Goal: Information Seeking & Learning: Learn about a topic

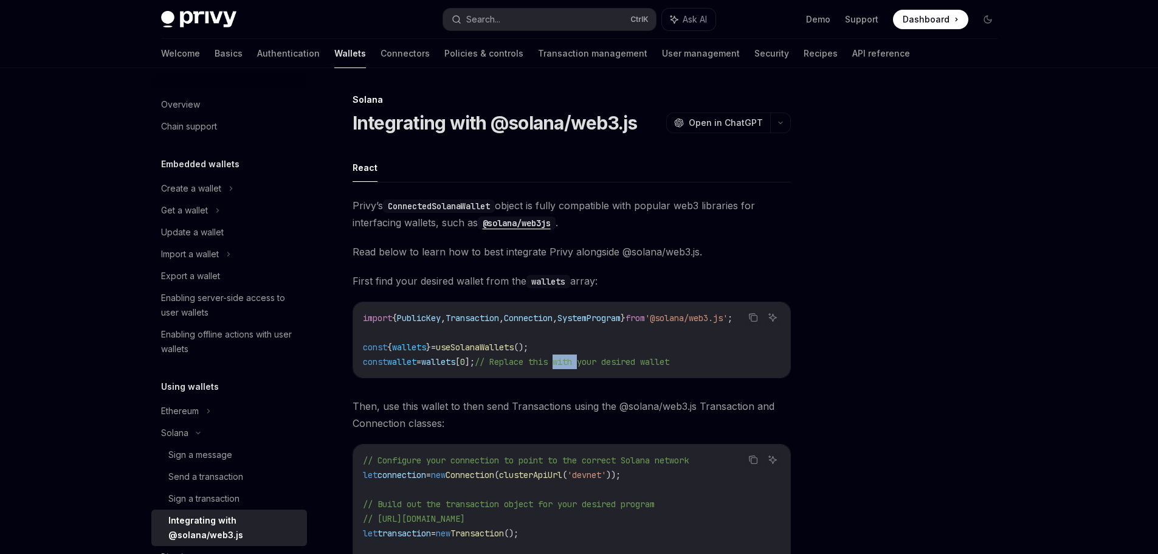
drag, startPoint x: 583, startPoint y: 370, endPoint x: 606, endPoint y: 373, distance: 22.6
click at [606, 373] on div "import { PublicKey , Transaction , Connection , SystemProgram } from '@solana/w…" at bounding box center [571, 339] width 437 height 75
click at [501, 349] on span "useSolanaWallets" at bounding box center [475, 347] width 78 height 11
click at [349, 157] on div "Solana Integrating with @solana/web3.js OpenAI Open in ChatGPT OpenAI Open in C…" at bounding box center [457, 442] width 671 height 701
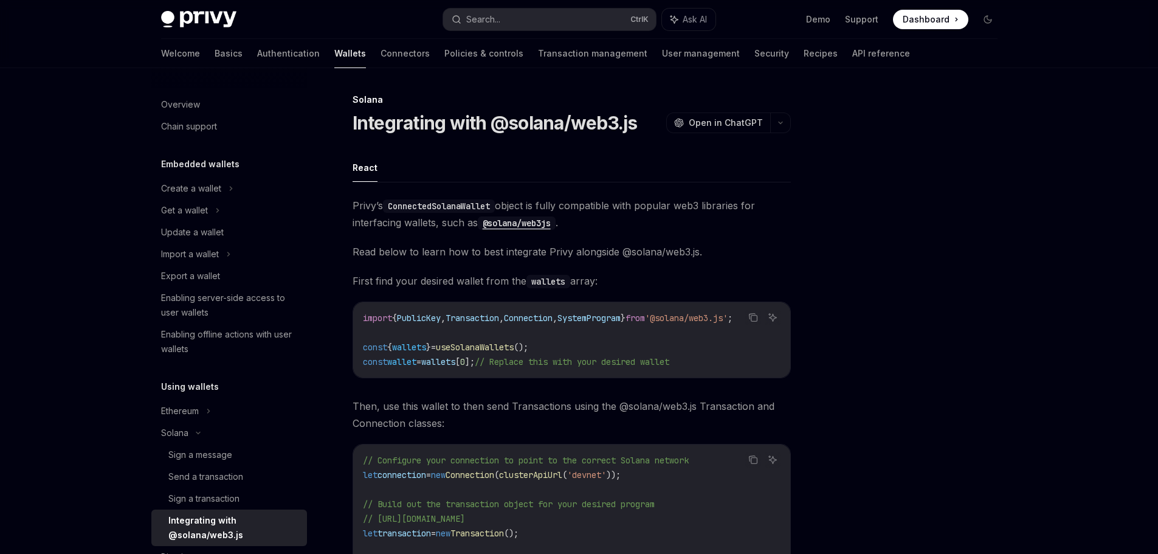
scroll to position [244, 0]
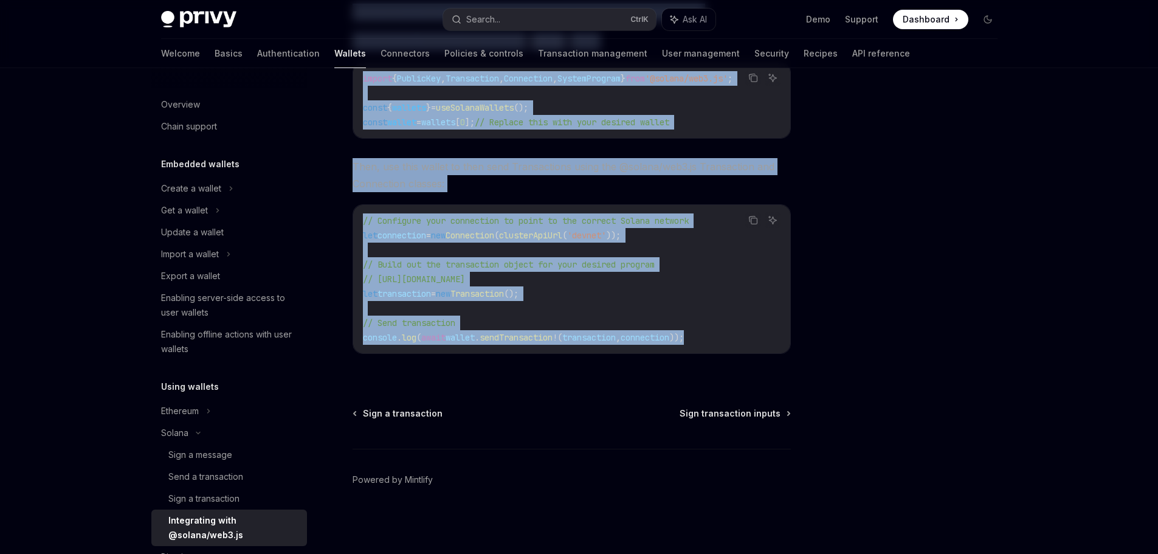
drag, startPoint x: 343, startPoint y: 125, endPoint x: 766, endPoint y: 370, distance: 488.3
click at [766, 370] on div "Solana Integrating with @solana/web3.js OpenAI Open in ChatGPT OpenAI Open in C…" at bounding box center [457, 203] width 671 height 701
copy div "Integrating with @solana/web3.js OpenAI Open in ChatGPT OpenAI Open in ChatGPT …"
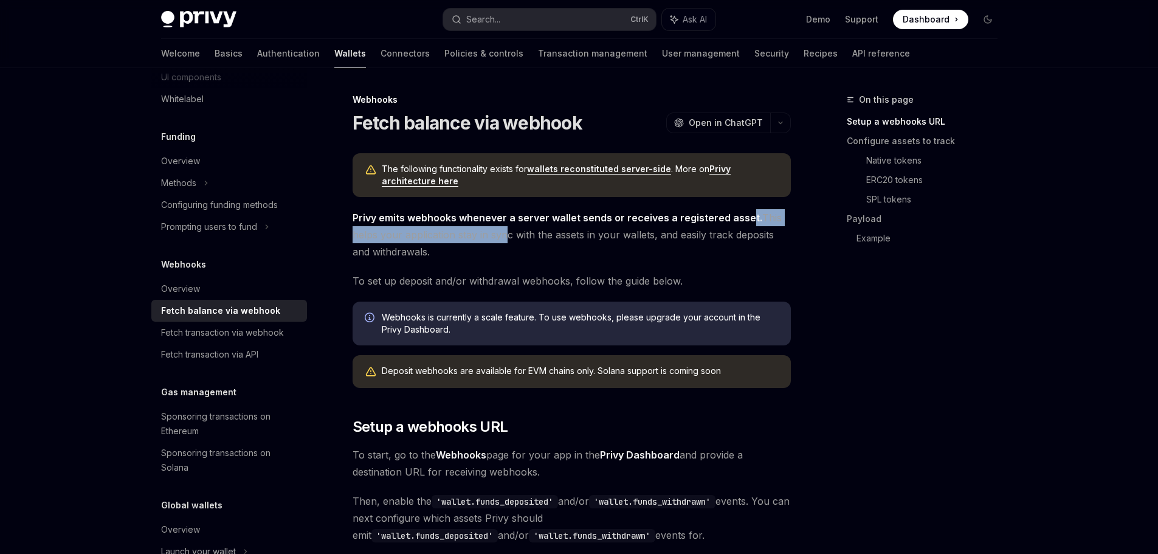
drag, startPoint x: 500, startPoint y: 235, endPoint x: 746, endPoint y: 224, distance: 246.4
click at [746, 224] on span "Privy emits webhooks whenever a server wallet sends or receives a registered as…" at bounding box center [571, 234] width 438 height 51
click at [737, 247] on span "Privy emits webhooks whenever a server wallet sends or receives a registered as…" at bounding box center [571, 234] width 438 height 51
drag, startPoint x: 714, startPoint y: 254, endPoint x: 344, endPoint y: 202, distance: 373.8
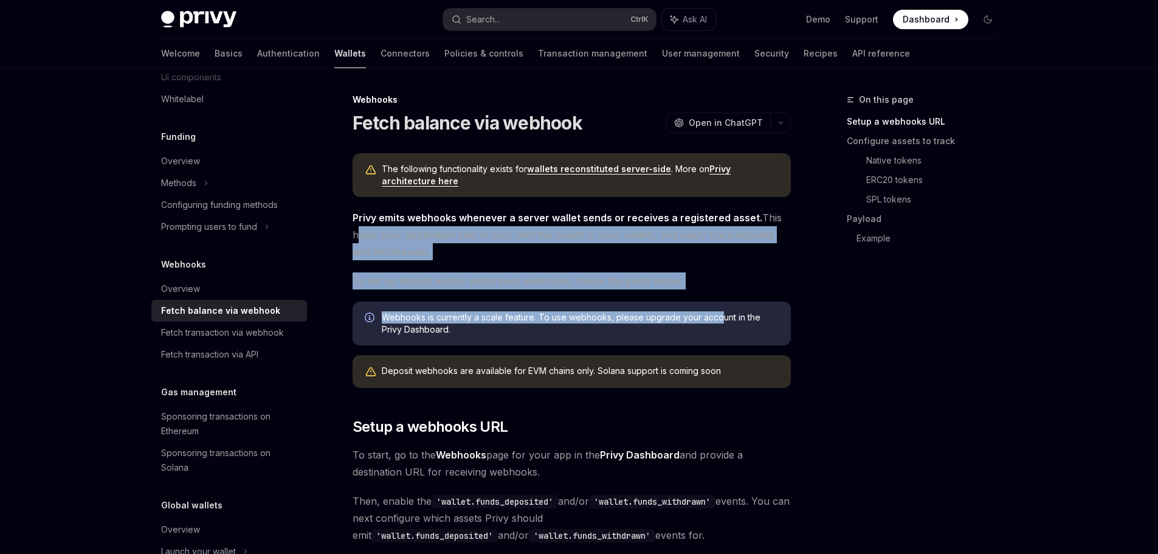
drag, startPoint x: 391, startPoint y: 253, endPoint x: 727, endPoint y: 288, distance: 337.9
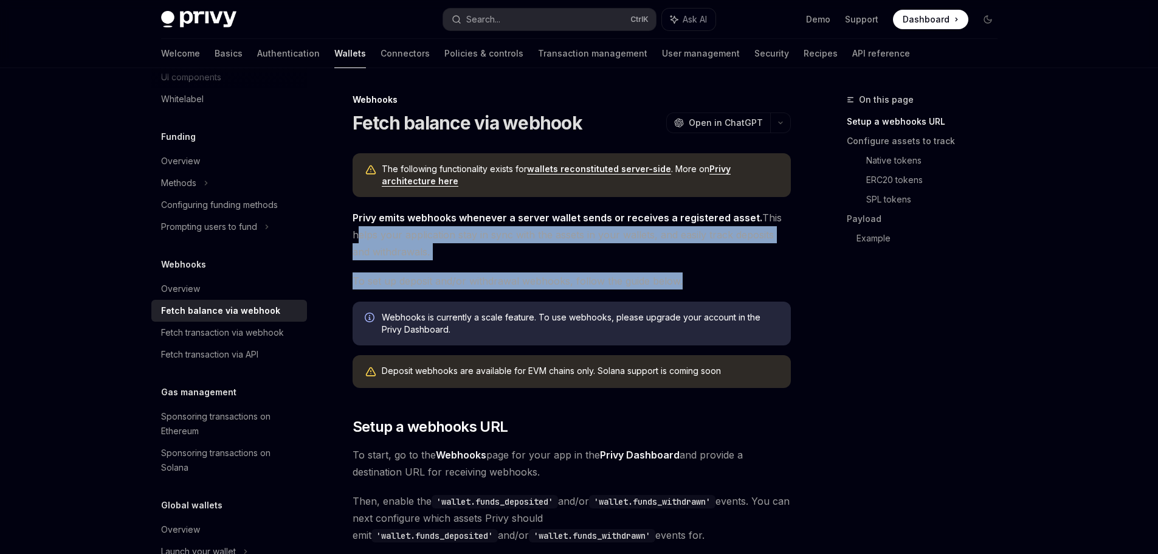
click at [727, 288] on span "To set up deposit and/or withdrawal webhooks, follow the guide below." at bounding box center [571, 280] width 438 height 17
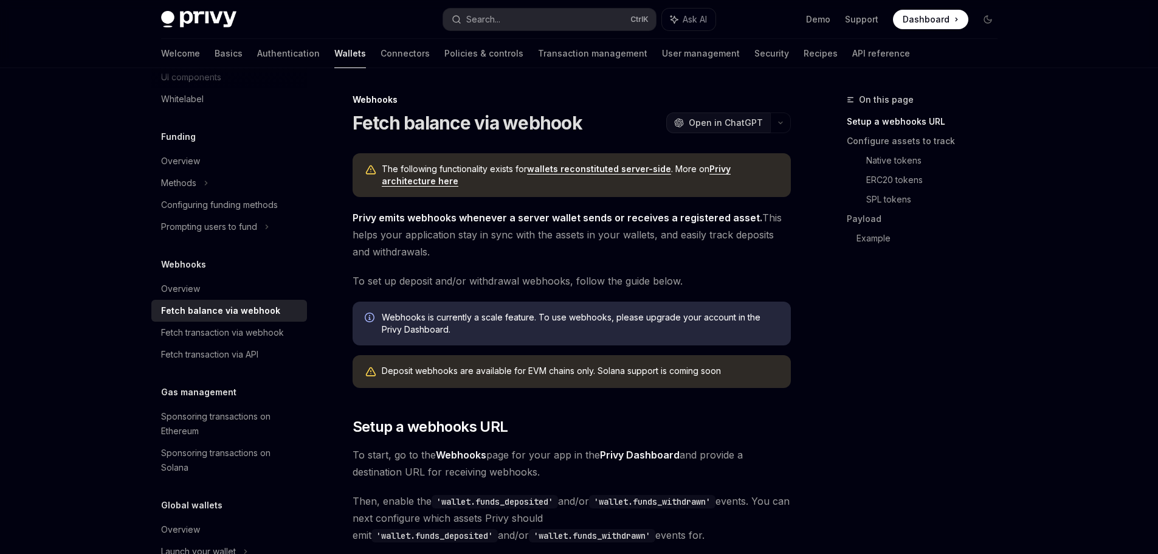
click at [723, 124] on span "Open in ChatGPT" at bounding box center [726, 123] width 74 height 12
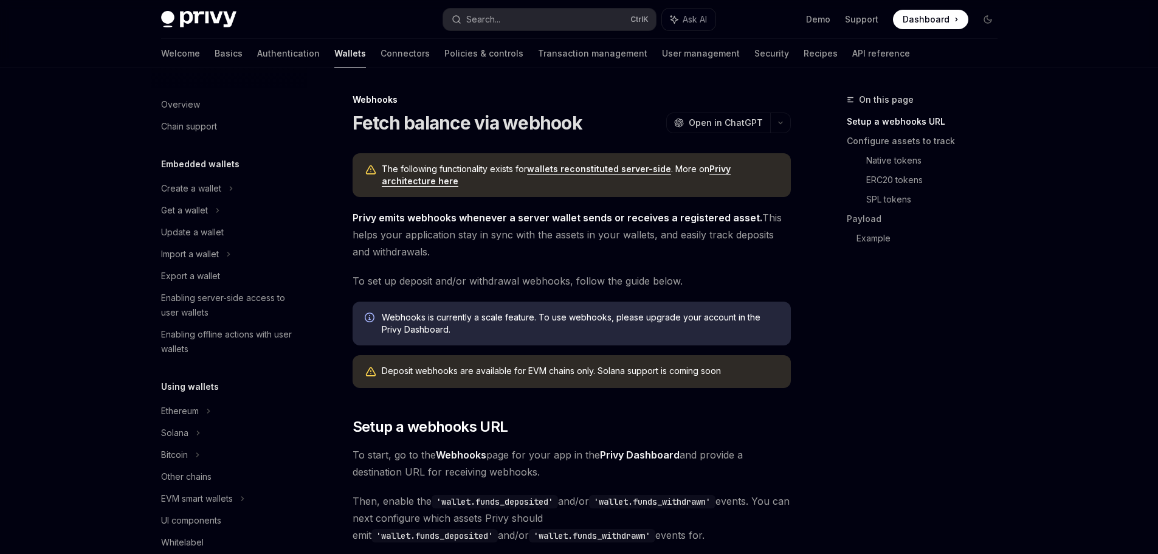
scroll to position [443, 0]
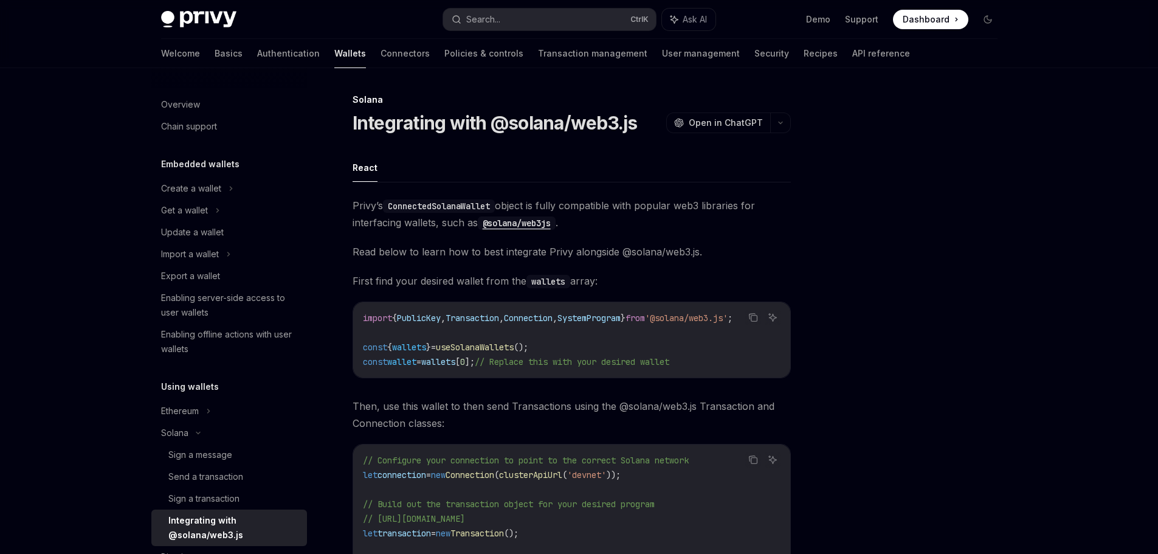
click at [865, 379] on div at bounding box center [914, 322] width 185 height 461
